Goal: Information Seeking & Learning: Learn about a topic

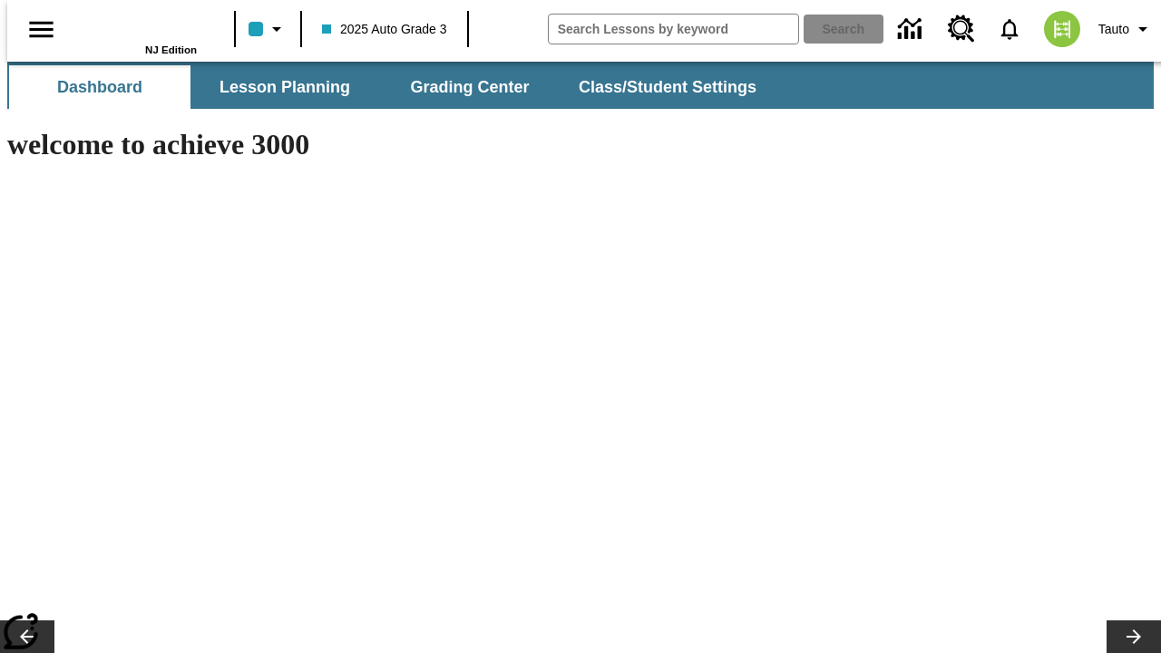
type input "-1"
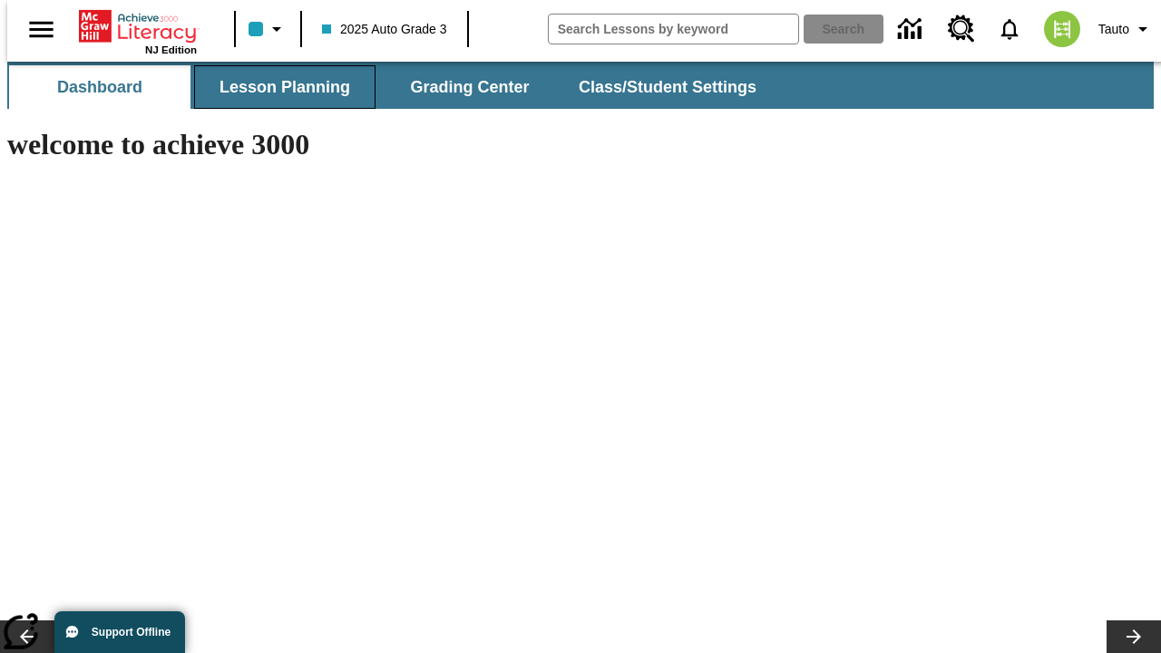
click at [278, 87] on button "Lesson Planning" at bounding box center [284, 87] width 181 height 44
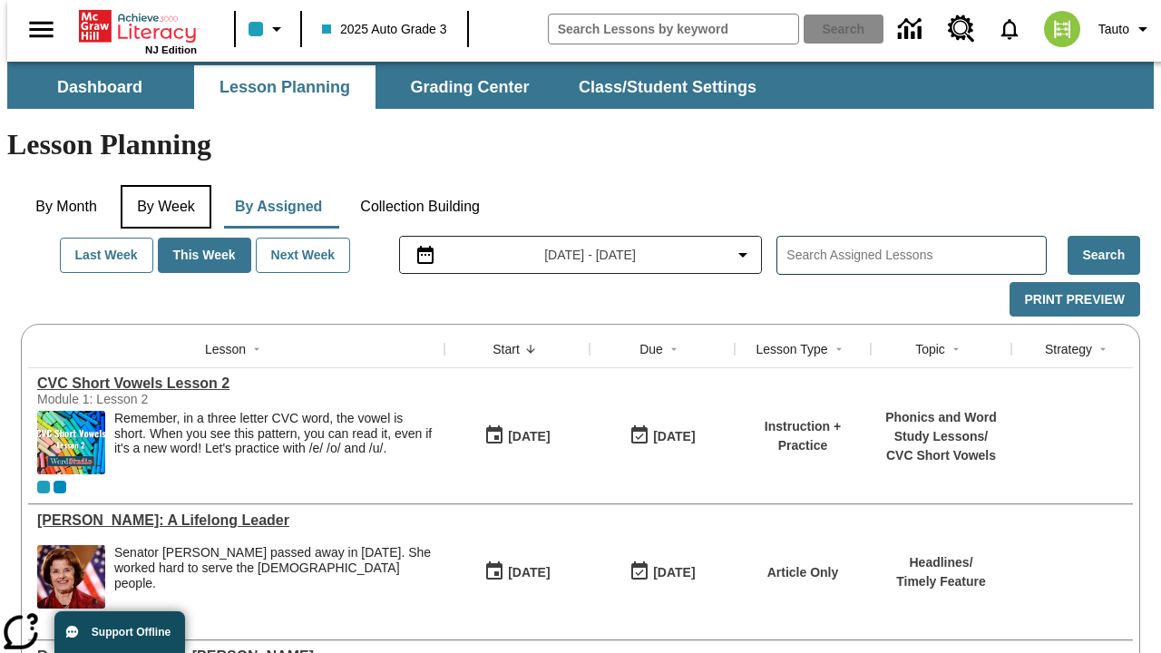
click at [162, 185] on button "By Week" at bounding box center [166, 207] width 91 height 44
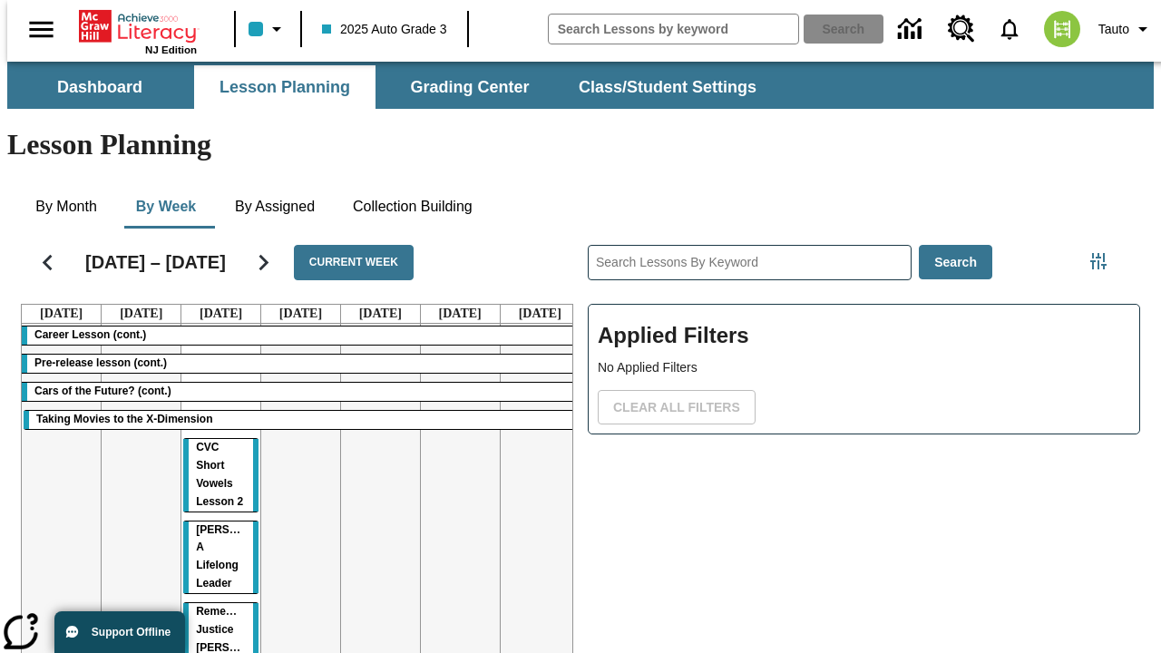
click at [532, 454] on tr "Career Lesson (cont.) Pre-release lesson (cont.) Cars of the Future? (cont.) Ta…" at bounding box center [301, 527] width 558 height 406
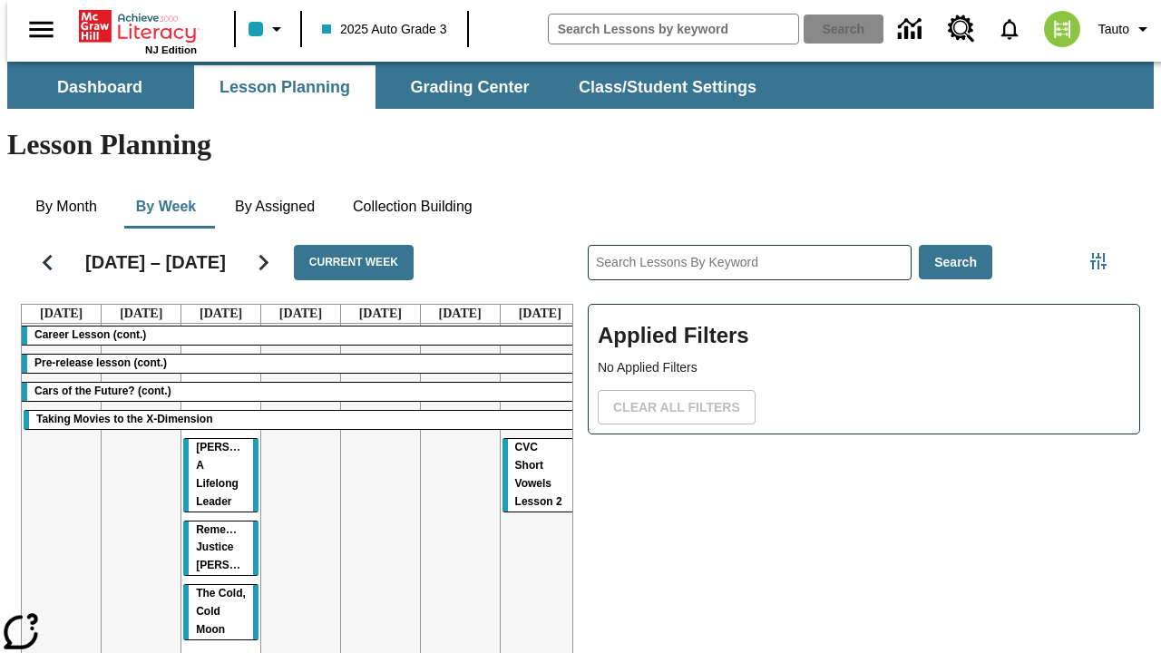
click at [518, 441] on span "CVC Short Vowels Lesson 2" at bounding box center [538, 474] width 47 height 67
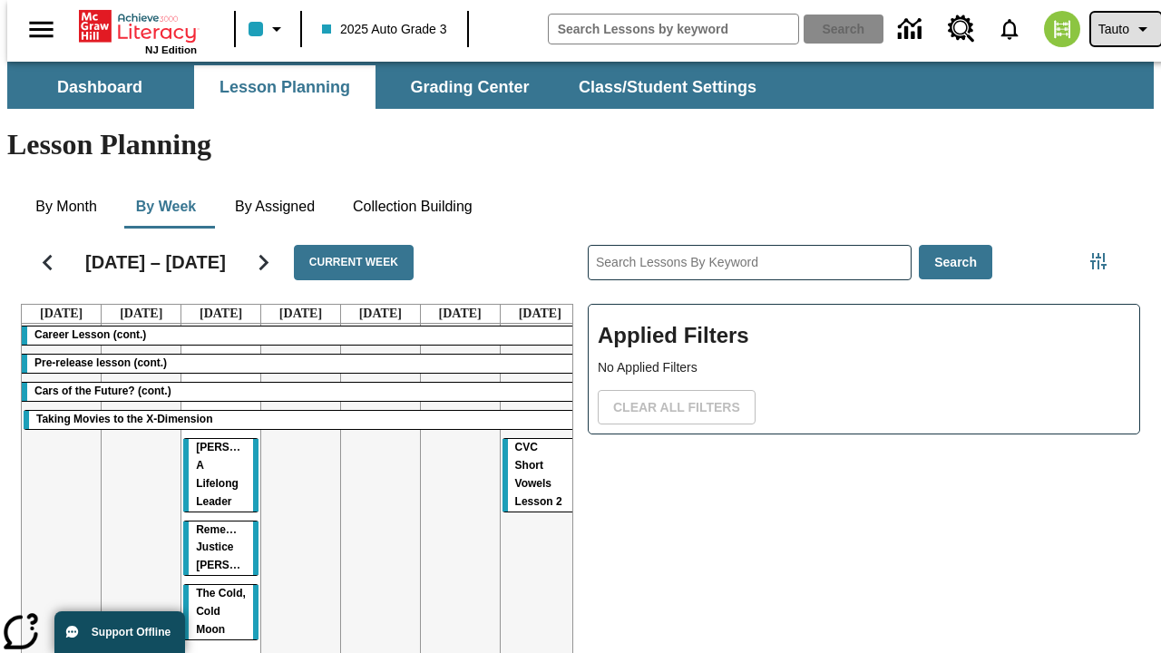
click at [1117, 29] on span "Tauto" at bounding box center [1113, 29] width 31 height 19
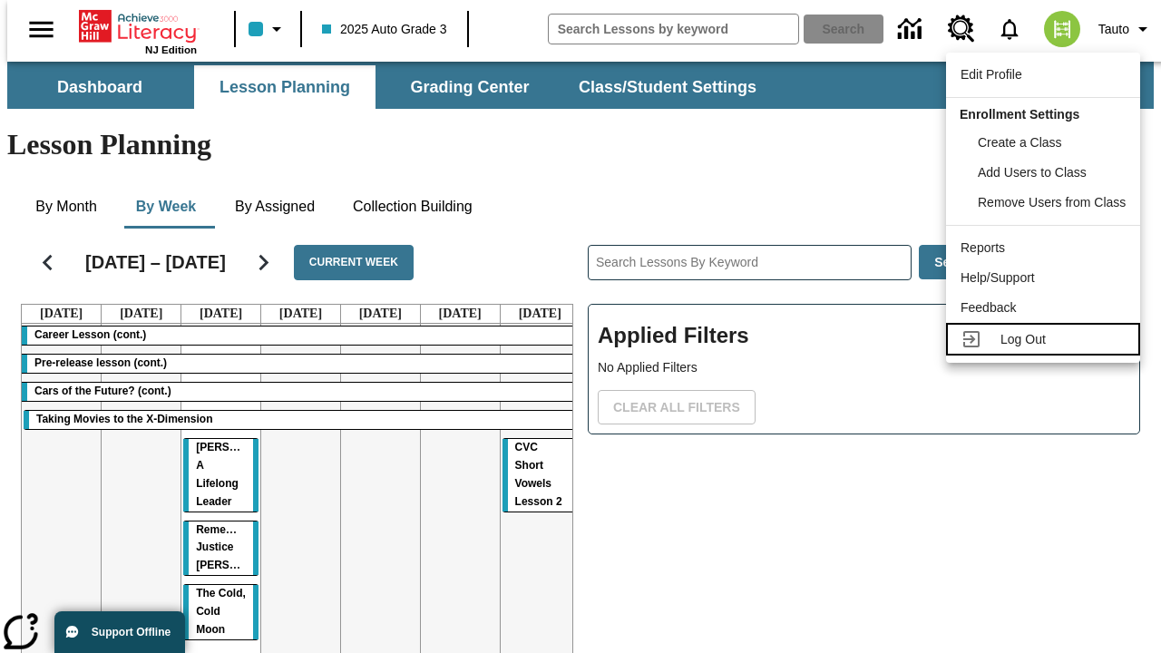
click at [1046, 339] on span "Log Out" at bounding box center [1023, 339] width 45 height 15
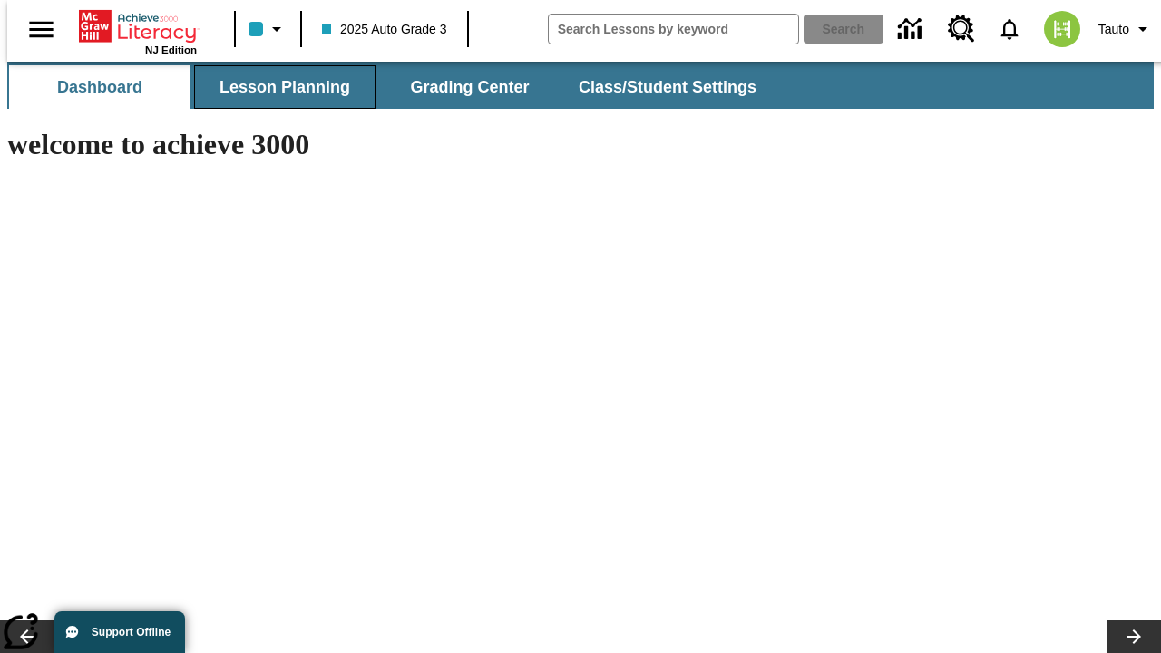
click at [278, 87] on button "Lesson Planning" at bounding box center [284, 87] width 181 height 44
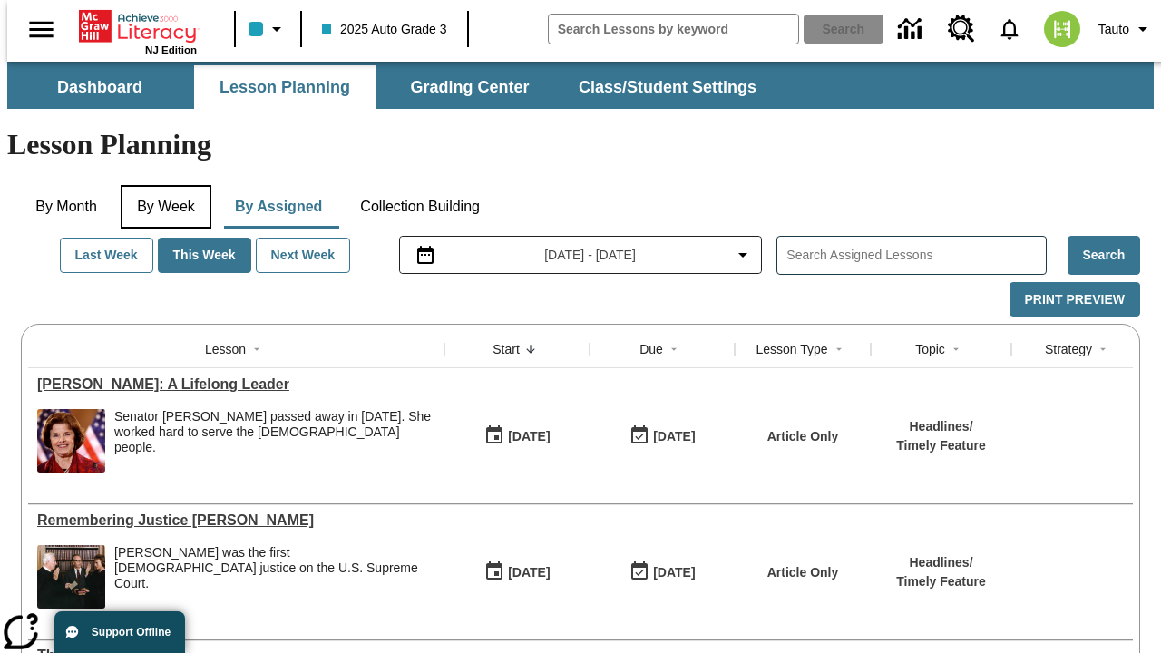
click at [162, 185] on button "By Week" at bounding box center [166, 207] width 91 height 44
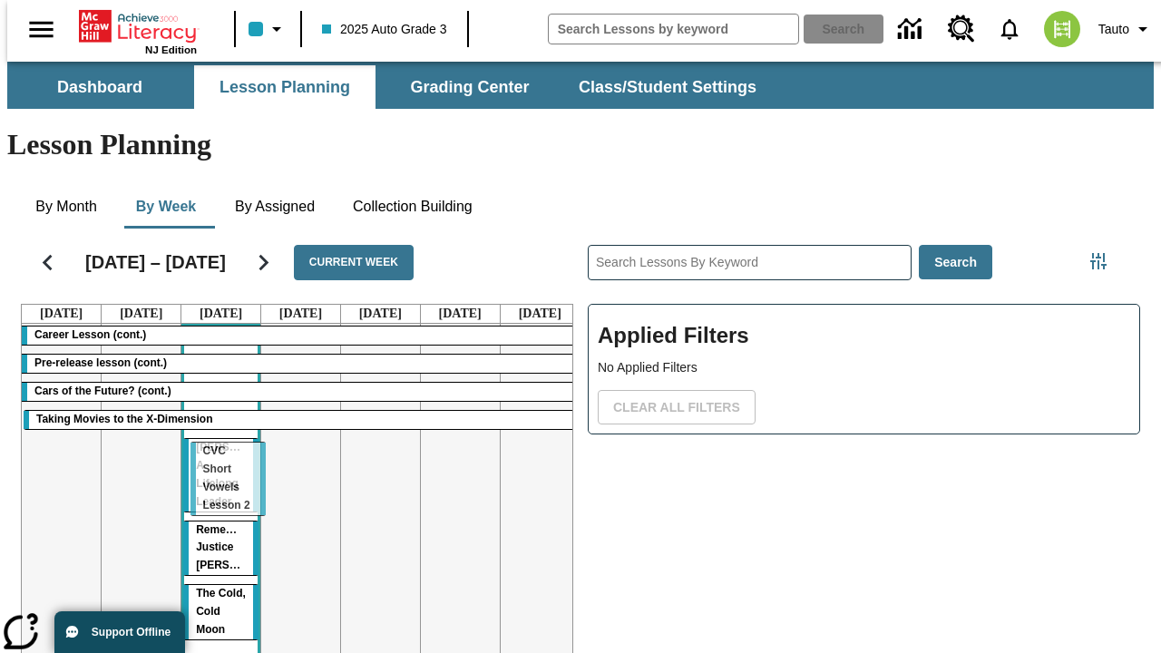
click at [213, 451] on tr "Career Lesson (cont.) Pre-release lesson (cont.) Cars of the Future? (cont.) Ta…" at bounding box center [301, 519] width 558 height 391
